Goal: Task Accomplishment & Management: Use online tool/utility

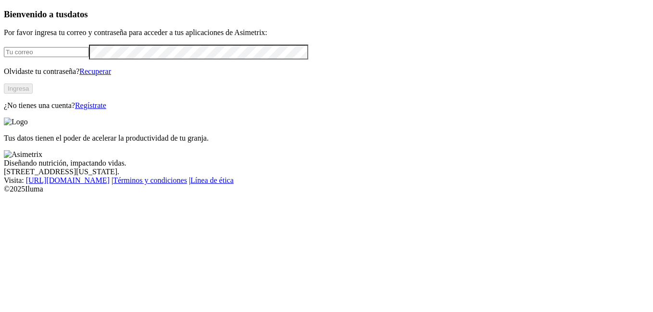
type input "aylin.gonzales.premex@gmail.com"
click at [33, 94] on button "Ingresa" at bounding box center [18, 89] width 29 height 10
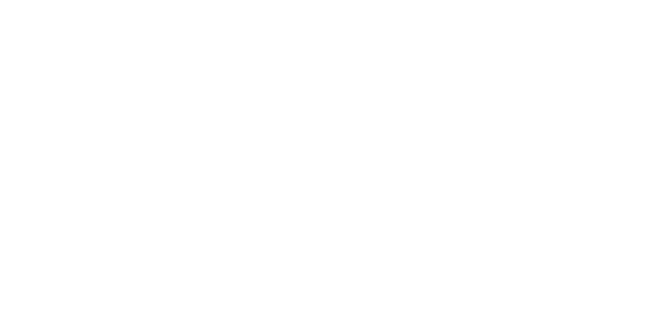
drag, startPoint x: 643, startPoint y: 75, endPoint x: 628, endPoint y: 168, distance: 93.5
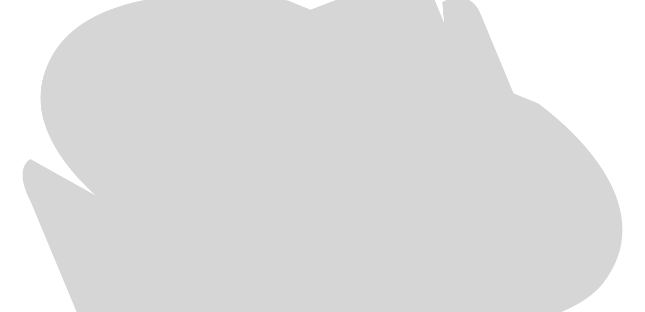
scroll to position [466, 0]
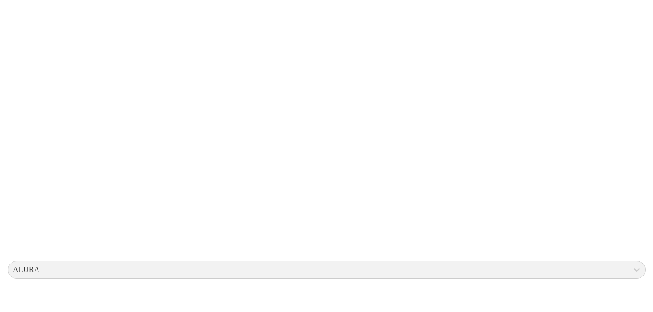
scroll to position [0, 0]
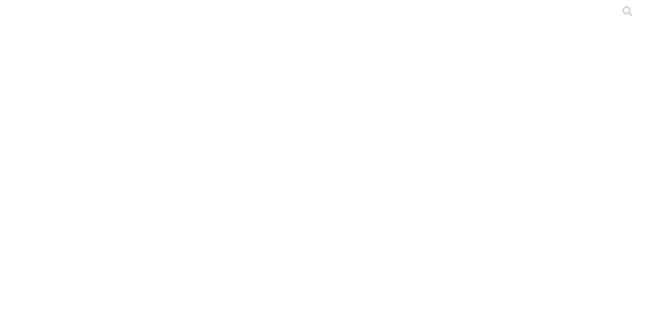
click at [25, 19] on icon at bounding box center [19, 196] width 30 height 384
